Goal: Transaction & Acquisition: Book appointment/travel/reservation

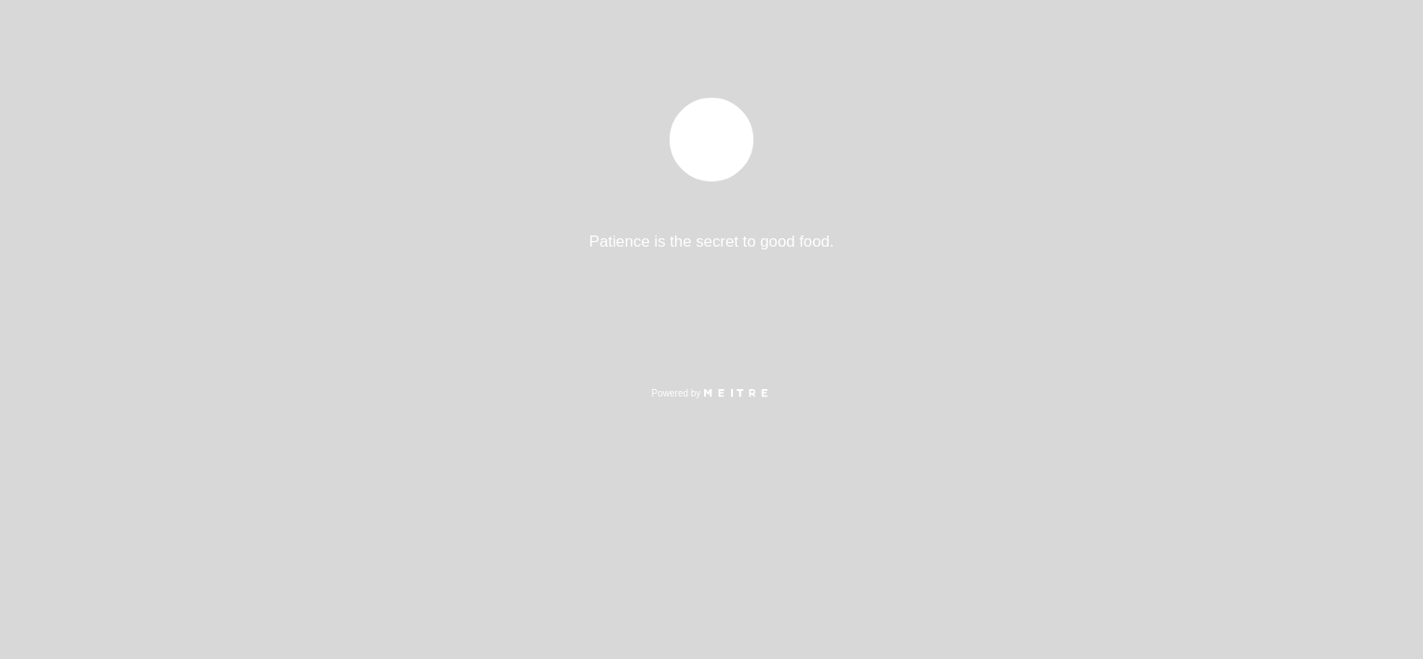
select select "es"
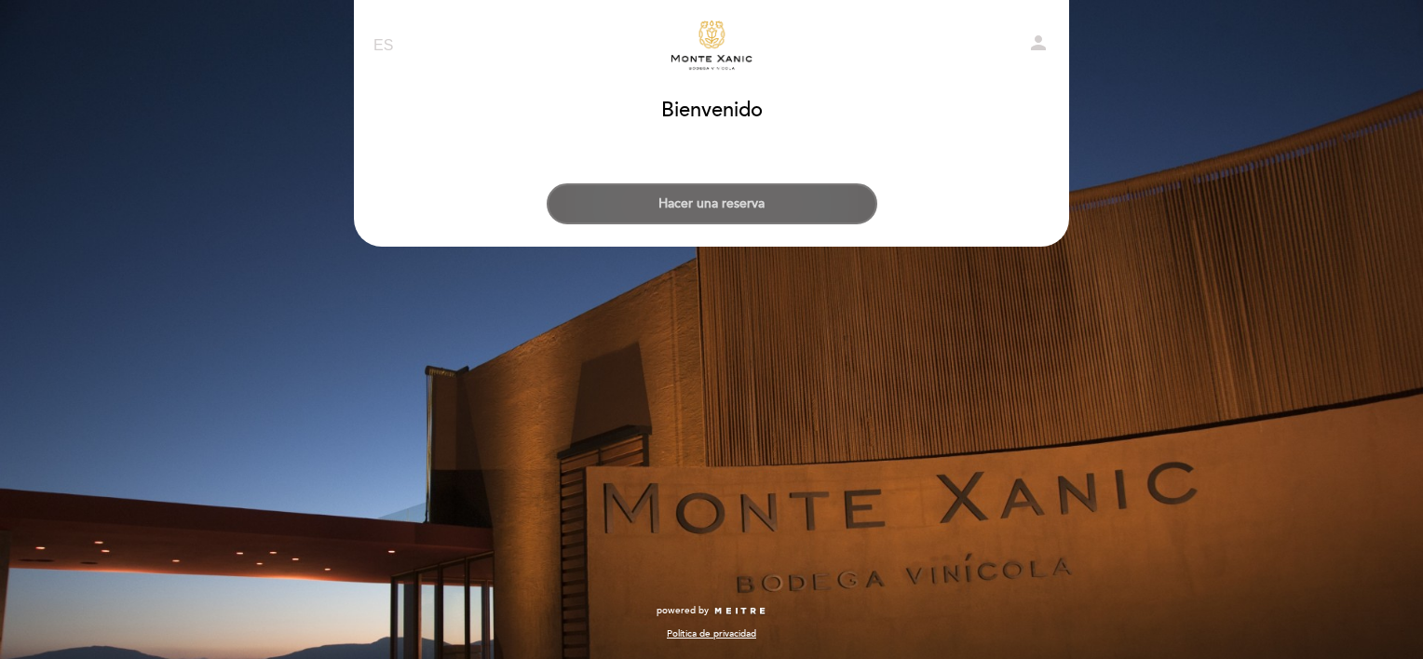
click at [737, 212] on button "Hacer una reserva" at bounding box center [712, 203] width 331 height 41
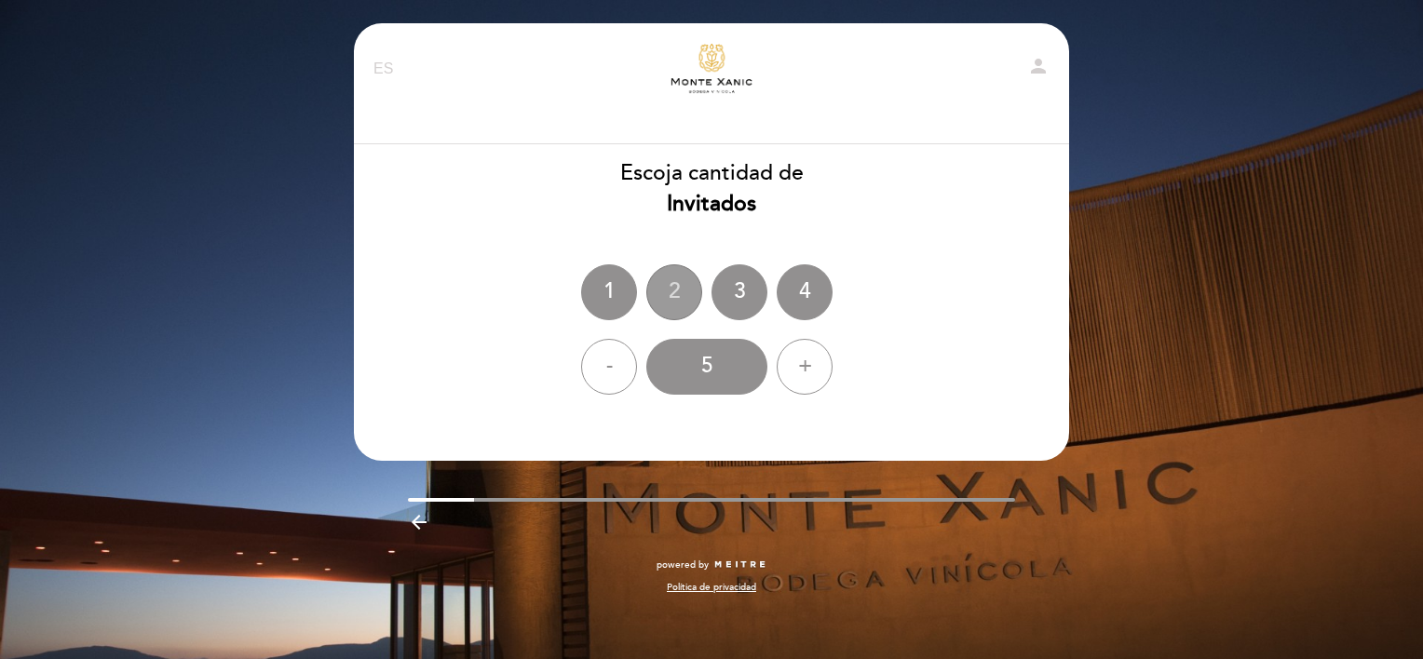
click at [680, 290] on div "2" at bounding box center [674, 292] width 56 height 56
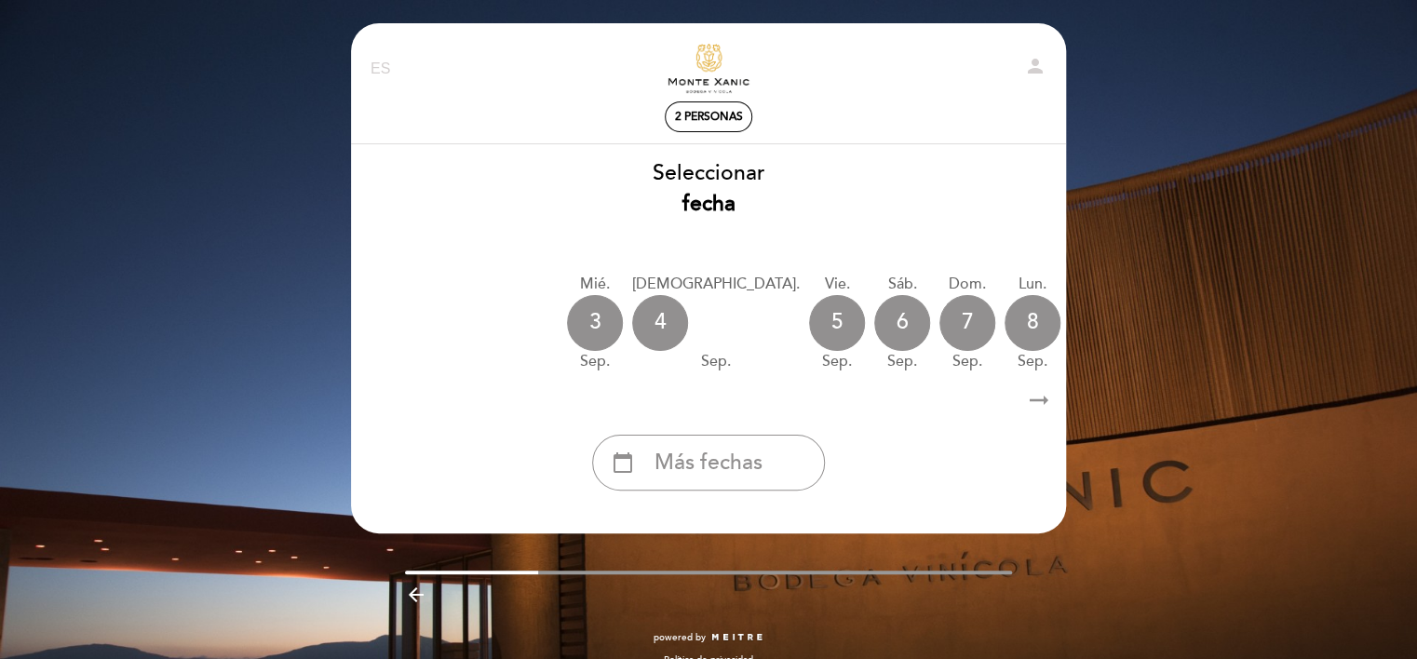
click at [819, 322] on div "mié. [DATE] jue. [DATE] vie. [DATE] sáb. [DATE] dom. [DATE] lun. [DATE] [DATE] …" at bounding box center [708, 322] width 717 height 117
click at [1070, 326] on div "9" at bounding box center [1098, 323] width 56 height 56
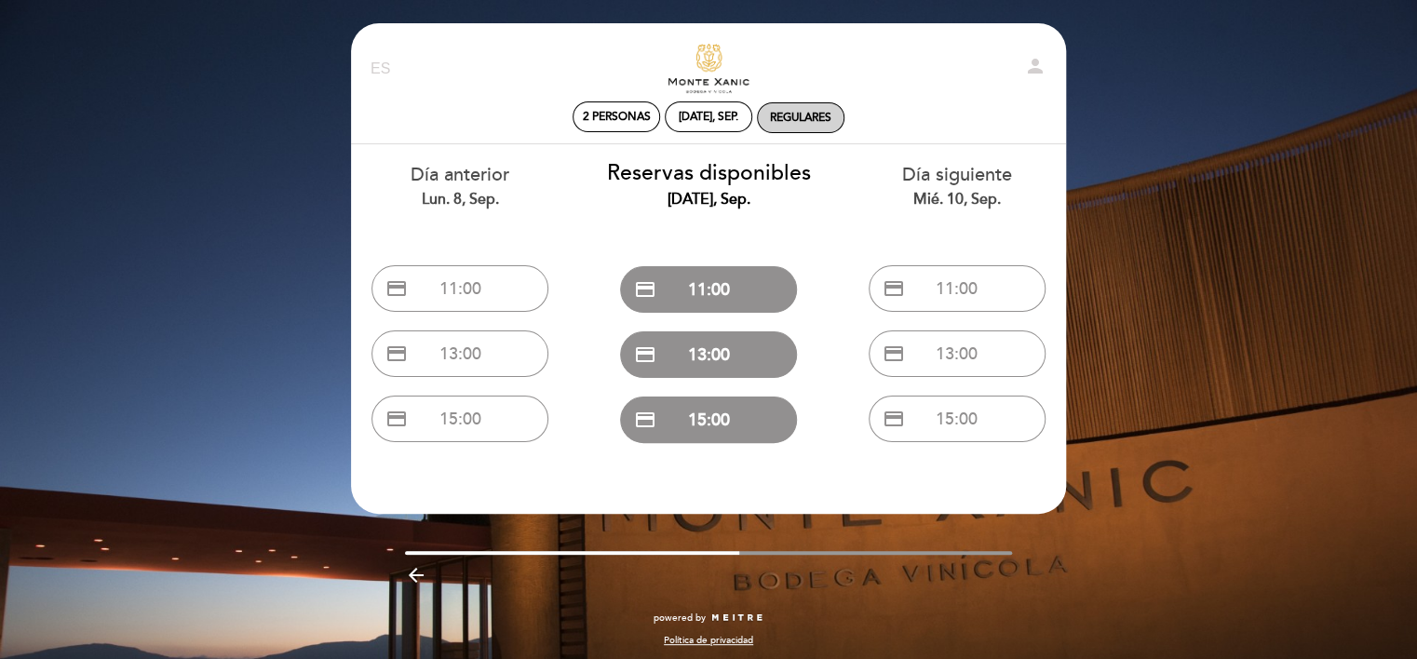
click at [802, 116] on div "Regulares" at bounding box center [800, 118] width 61 height 14
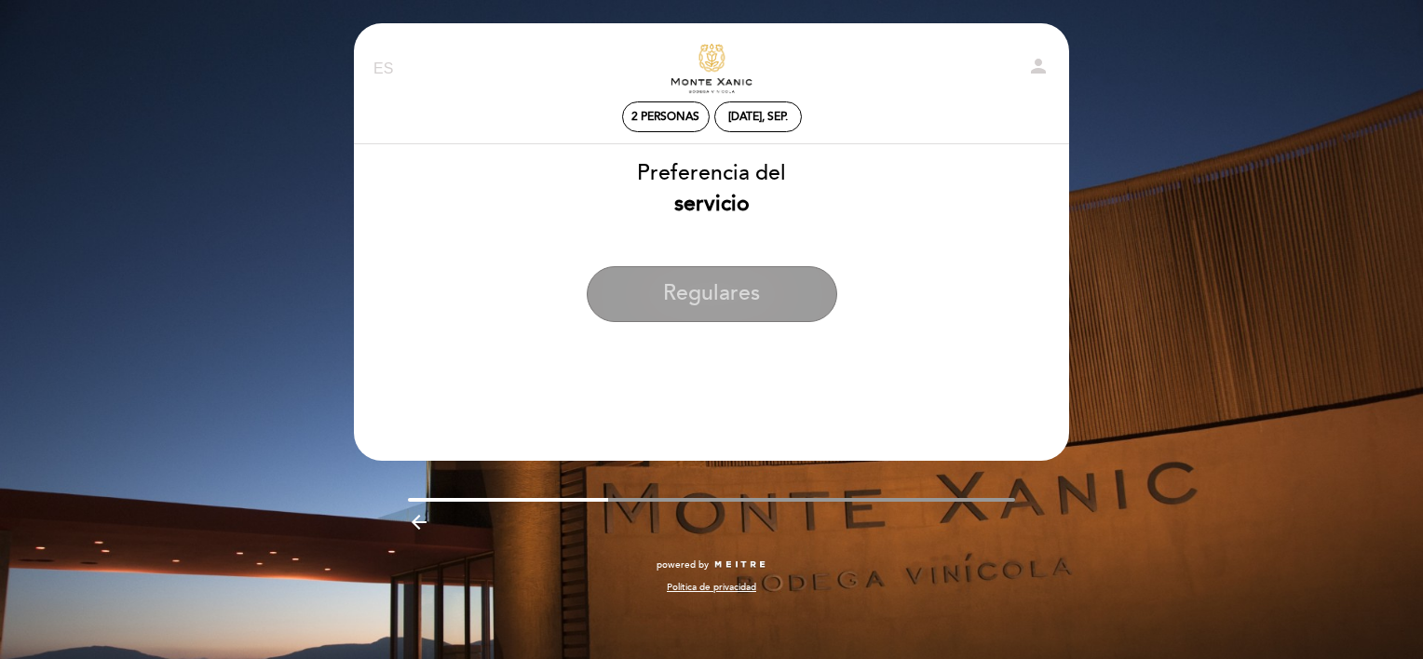
click at [732, 300] on button "Regulares" at bounding box center [712, 294] width 250 height 56
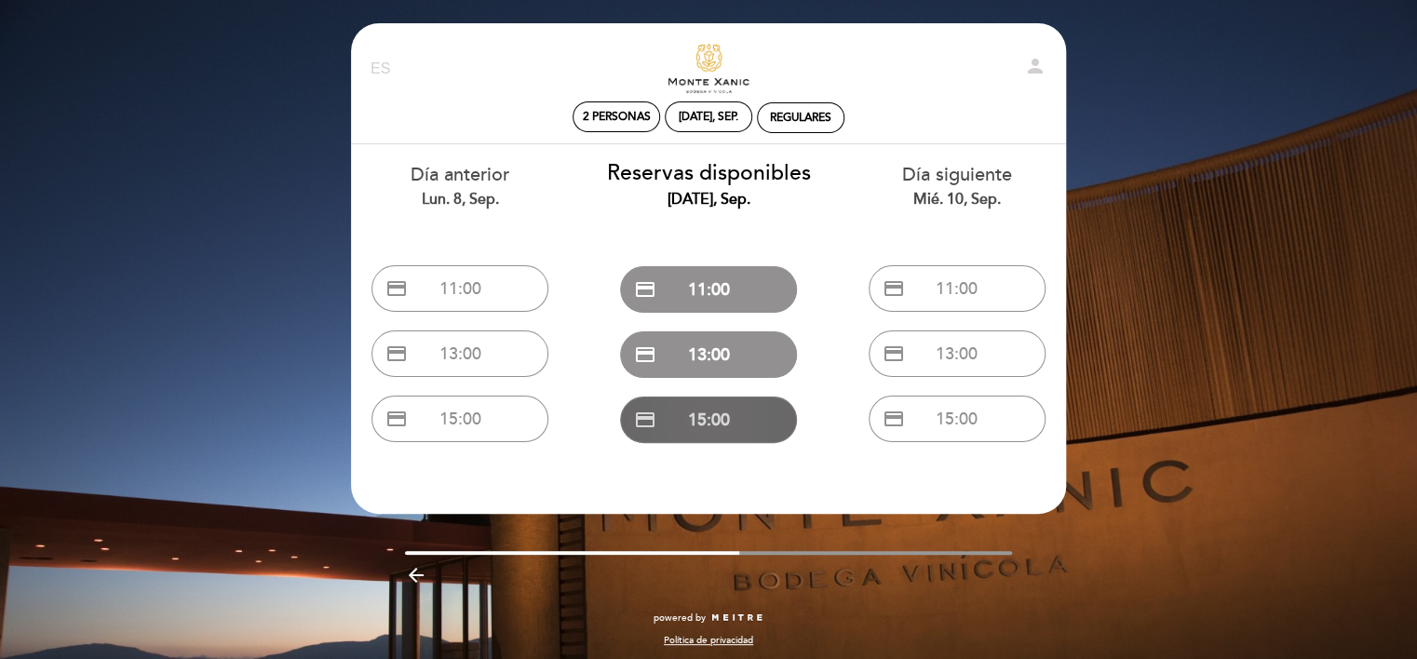
click at [788, 415] on button "credit_card 15:00" at bounding box center [708, 420] width 177 height 47
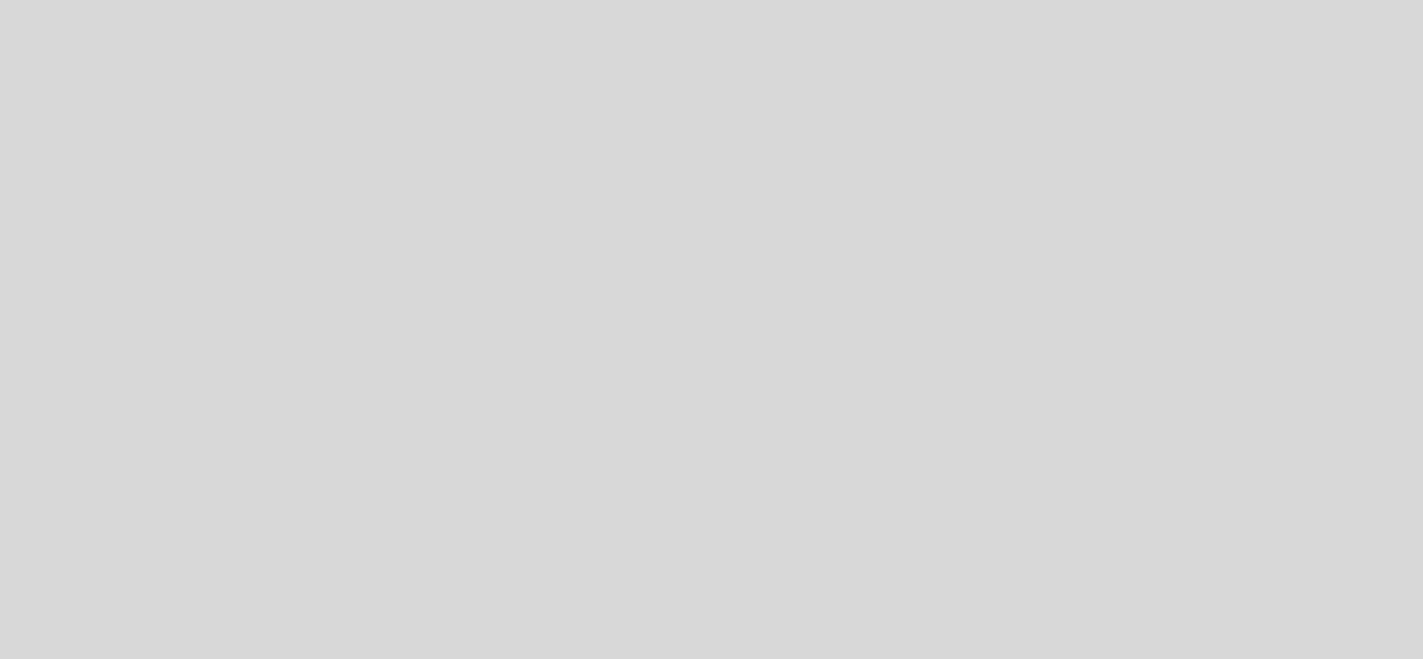
select select "es"
